Goal: Obtain resource: Obtain resource

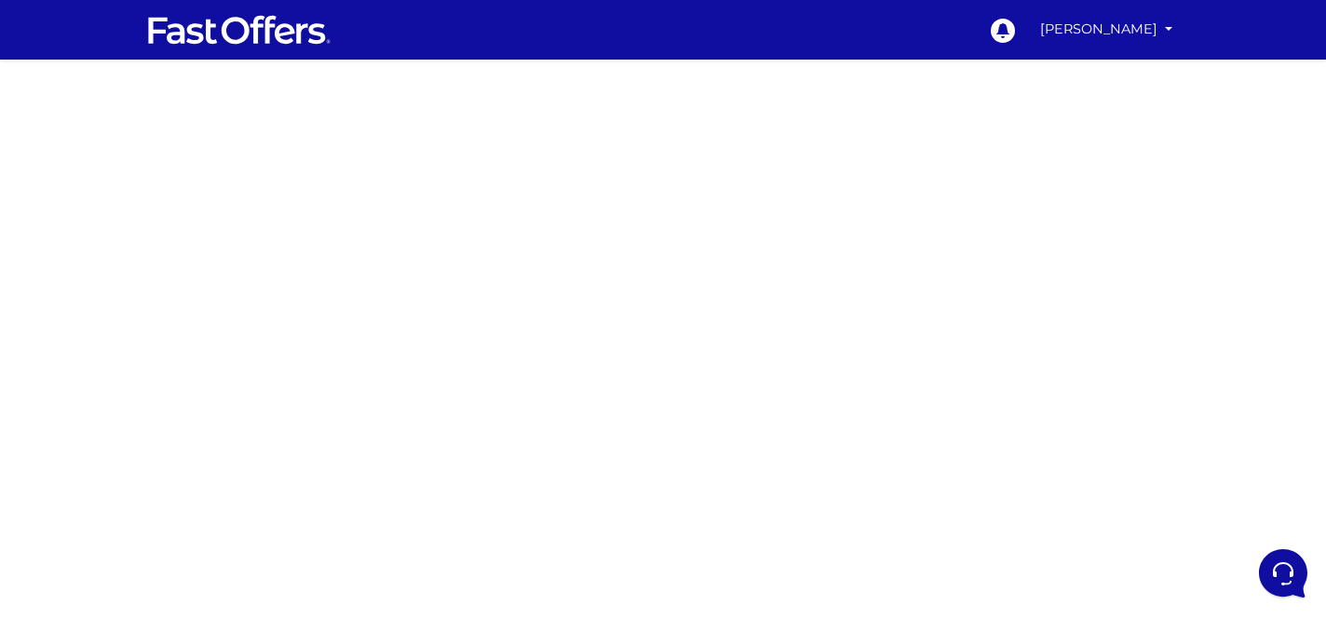
click at [1030, 472] on div at bounding box center [663, 525] width 1326 height 931
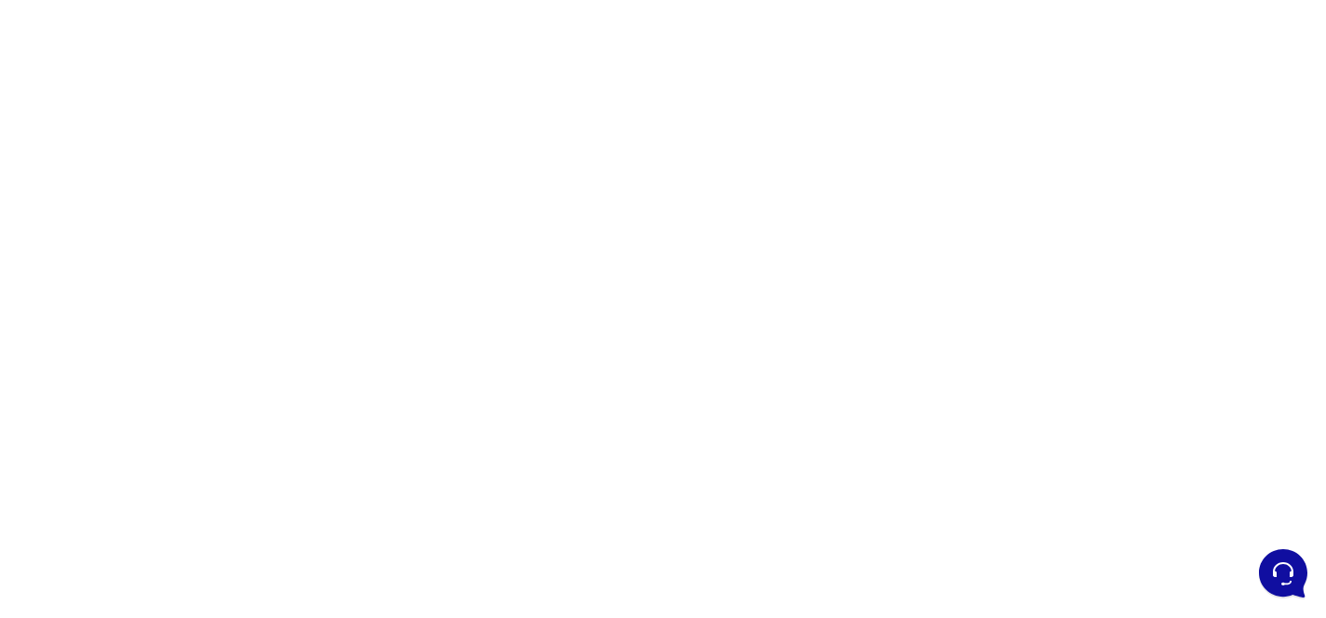
click at [932, 427] on div at bounding box center [663, 355] width 1326 height 931
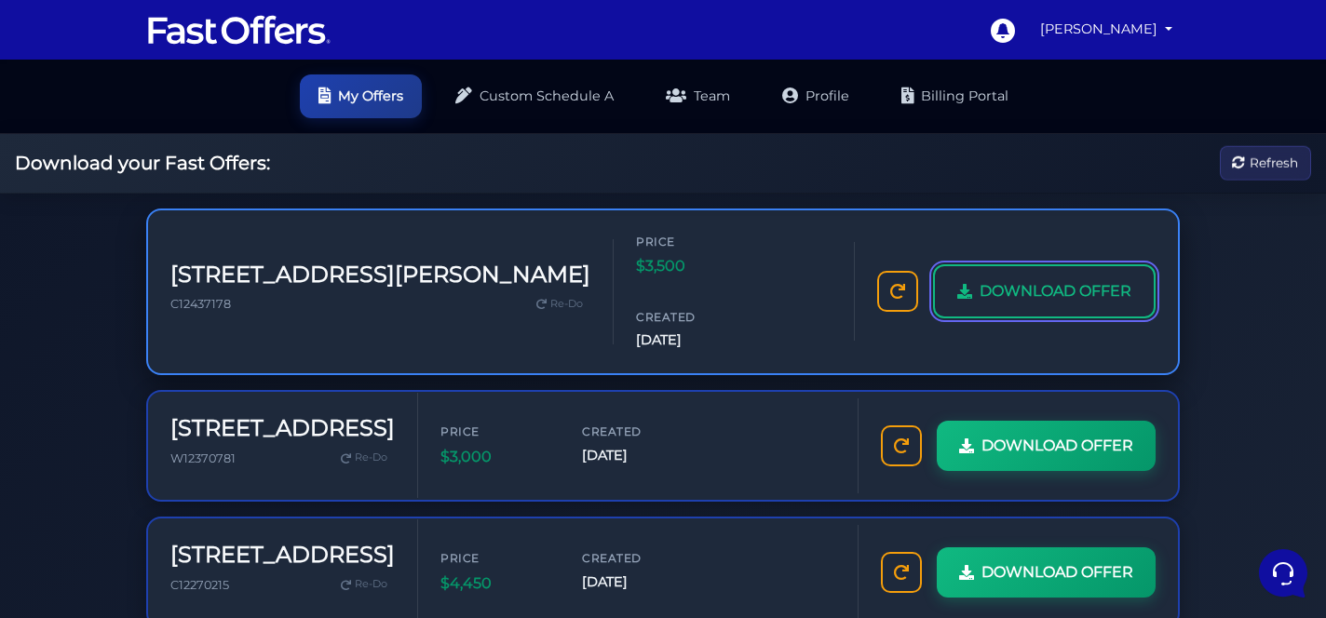
click at [1039, 279] on span "DOWNLOAD OFFER" at bounding box center [1056, 291] width 152 height 24
